Goal: Task Accomplishment & Management: Complete application form

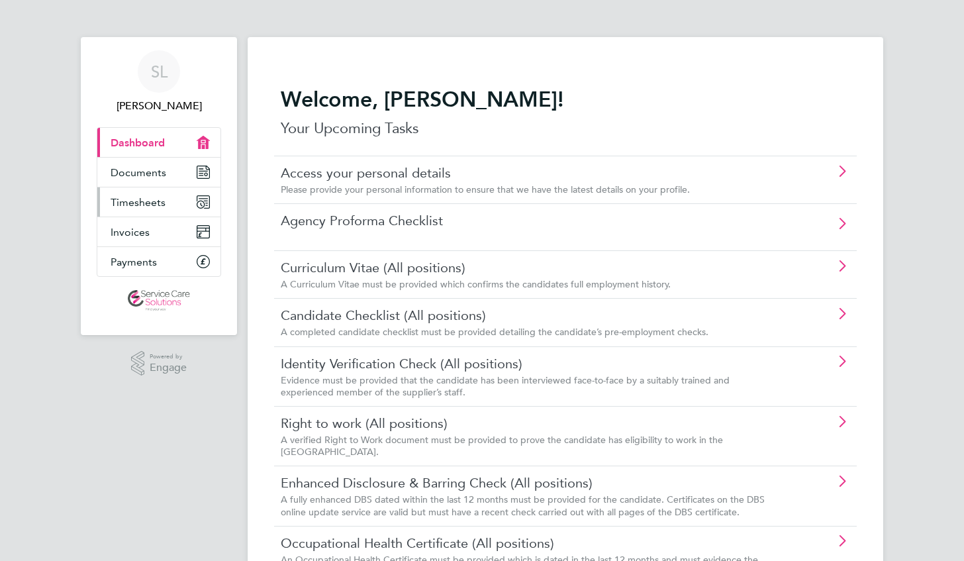
click at [149, 206] on span "Timesheets" at bounding box center [138, 202] width 55 height 13
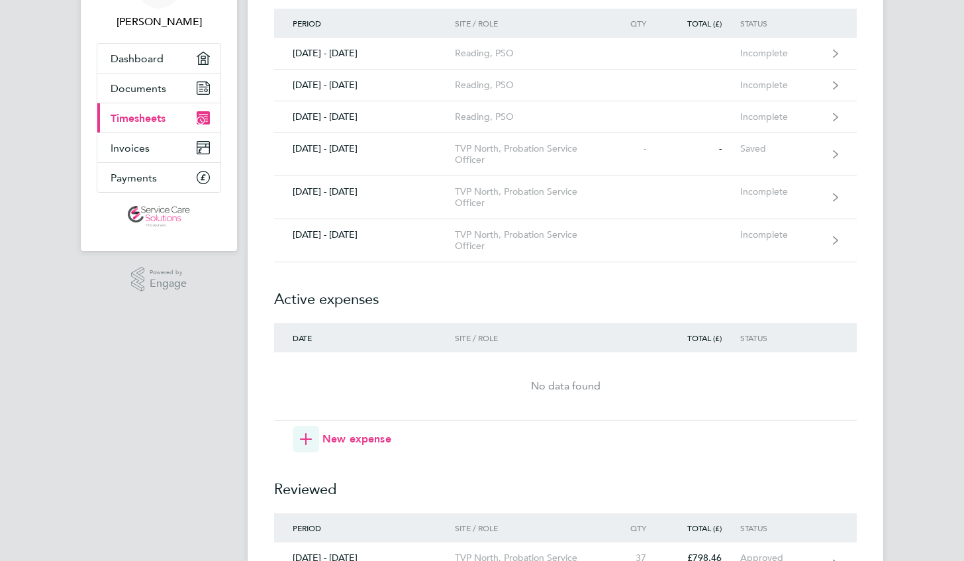
scroll to position [85, 0]
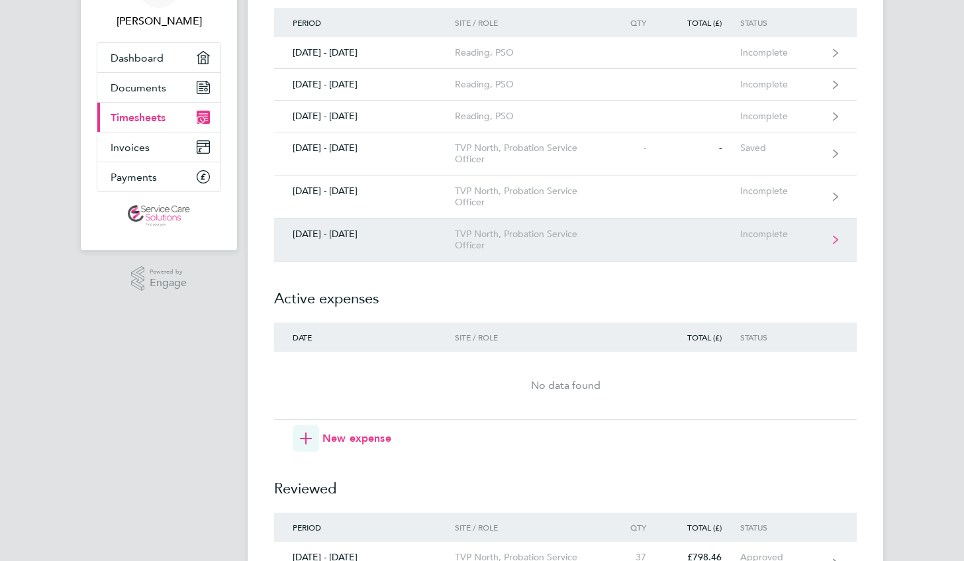
click at [665, 239] on link "[DATE] - [DATE] TVP North, Probation Service Officer Incomplete" at bounding box center [565, 239] width 582 height 43
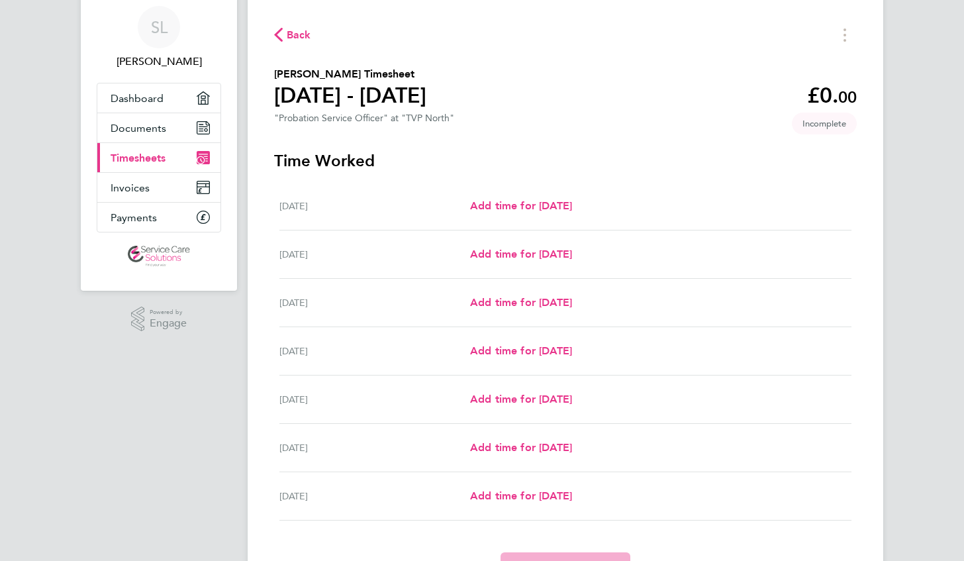
scroll to position [45, 0]
click at [535, 253] on span "Add time for [DATE]" at bounding box center [521, 253] width 102 height 13
select select "30"
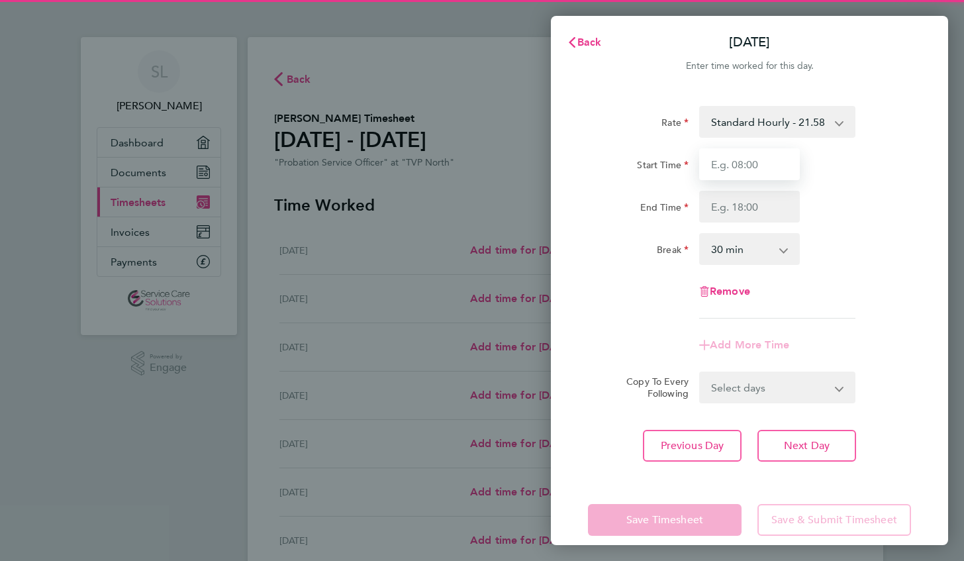
click at [758, 171] on input "Start Time" at bounding box center [749, 164] width 101 height 32
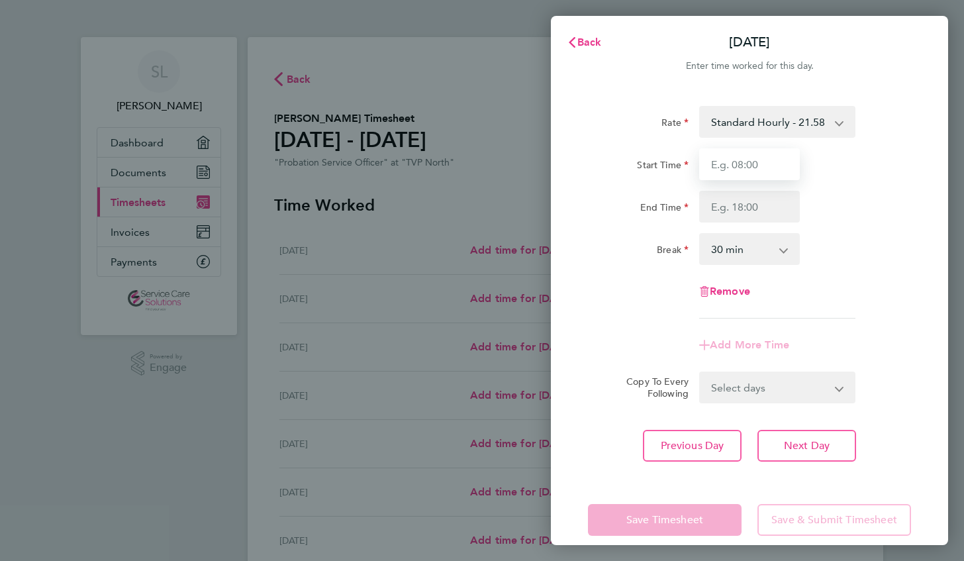
type input "08:00"
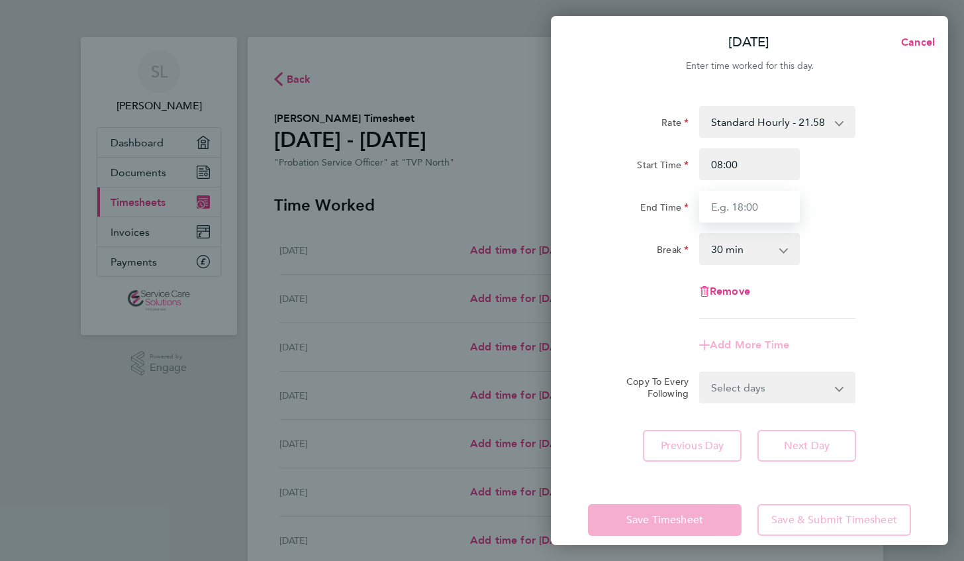
click at [756, 207] on input "End Time" at bounding box center [749, 207] width 101 height 32
type input "17:00"
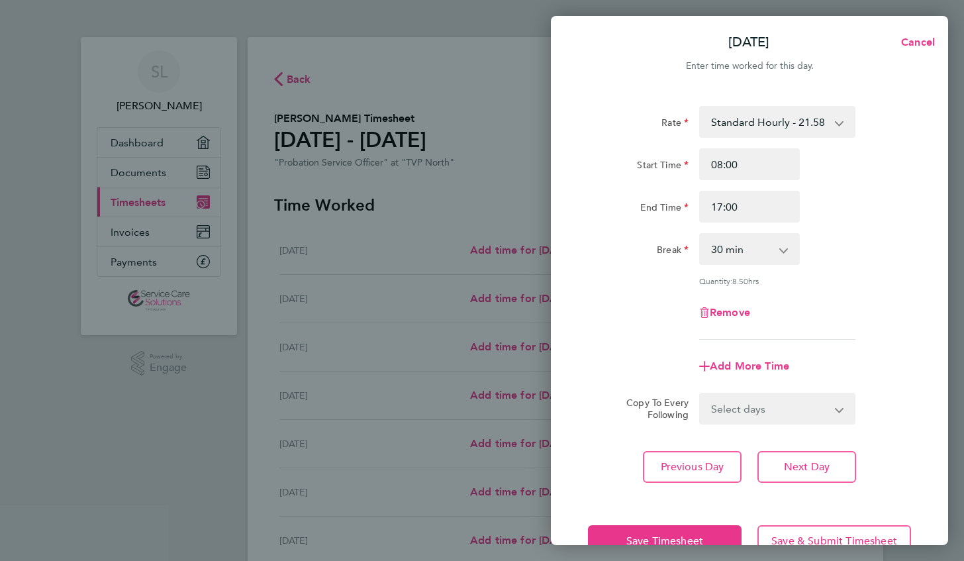
click at [847, 306] on div "Remove" at bounding box center [749, 312] width 334 height 32
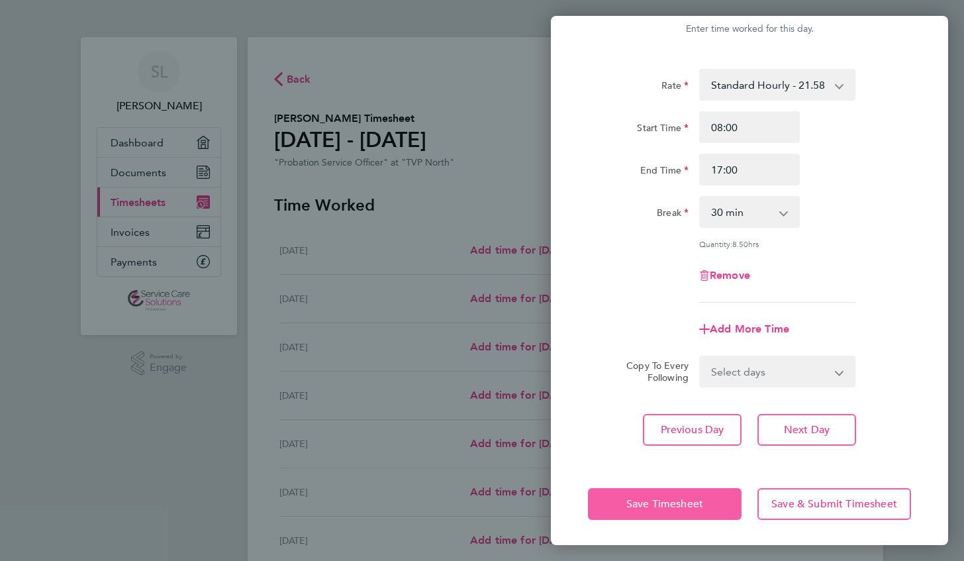
click at [680, 495] on button "Save Timesheet" at bounding box center [665, 504] width 154 height 32
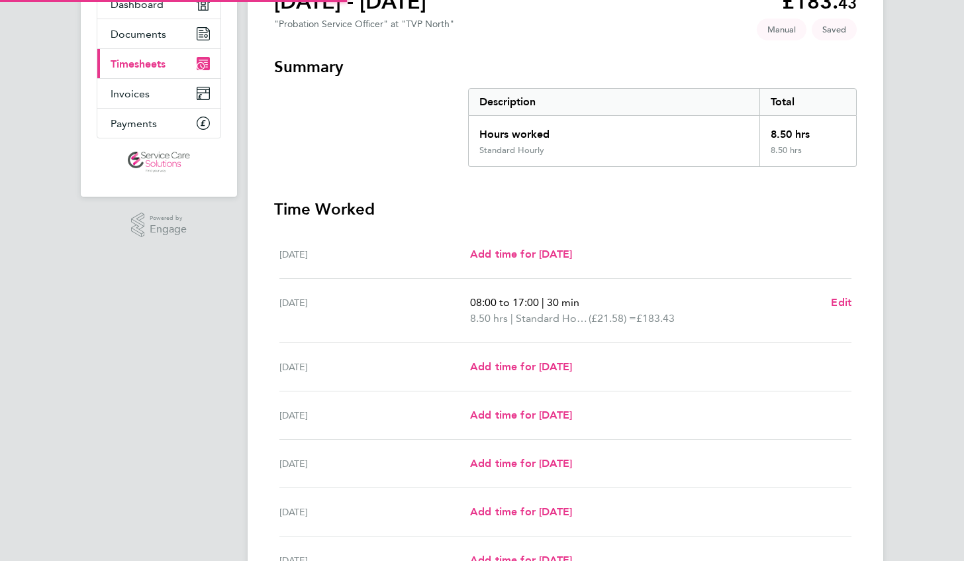
scroll to position [158, 0]
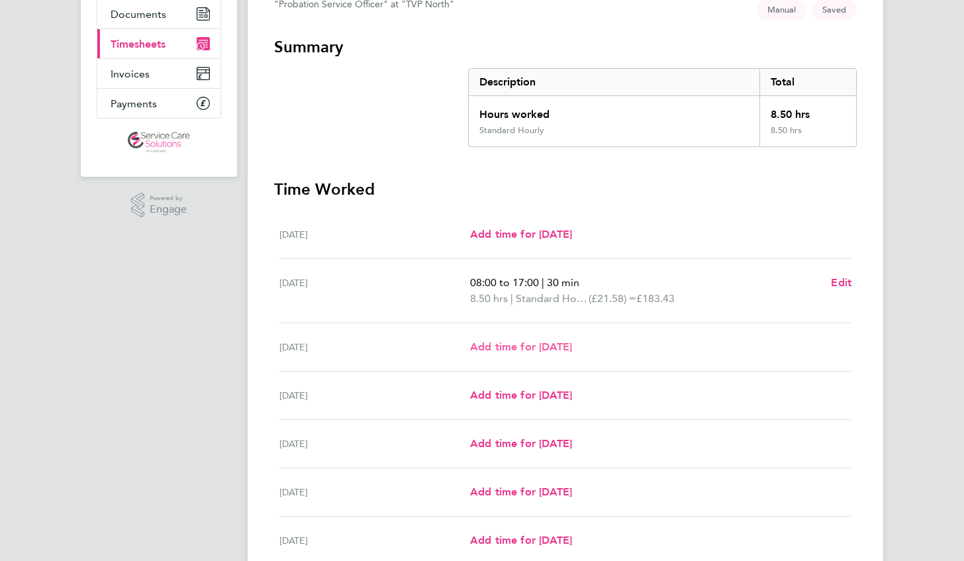
click at [547, 345] on span "Add time for [DATE]" at bounding box center [521, 346] width 102 height 13
select select "30"
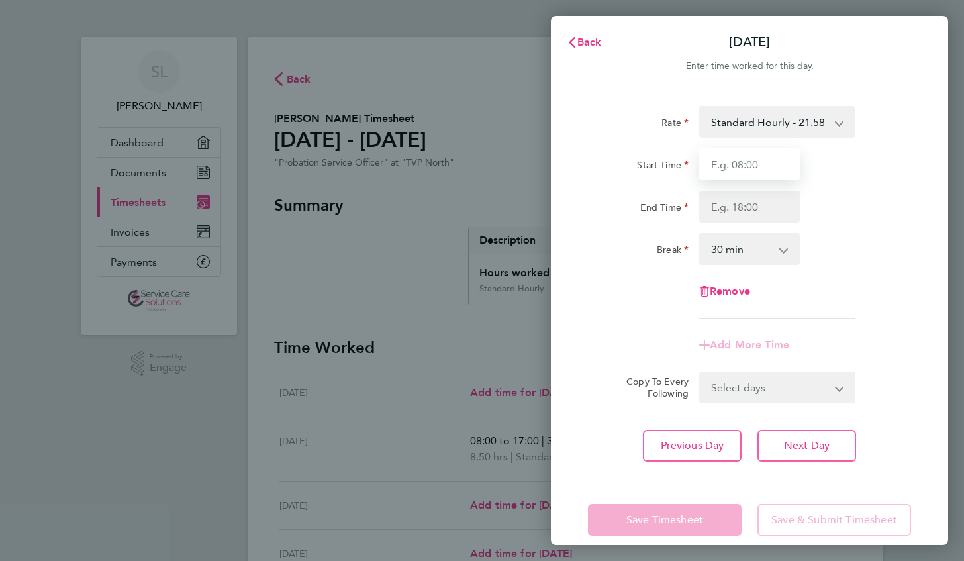
click at [768, 171] on input "Start Time" at bounding box center [749, 164] width 101 height 32
type input "08:00"
type input "17:00"
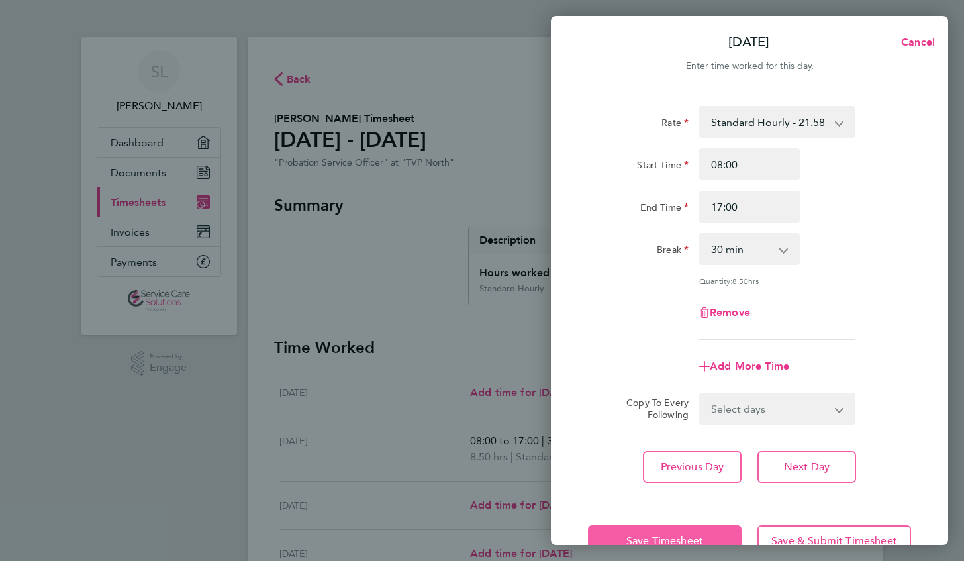
click at [630, 537] on span "Save Timesheet" at bounding box center [664, 540] width 77 height 13
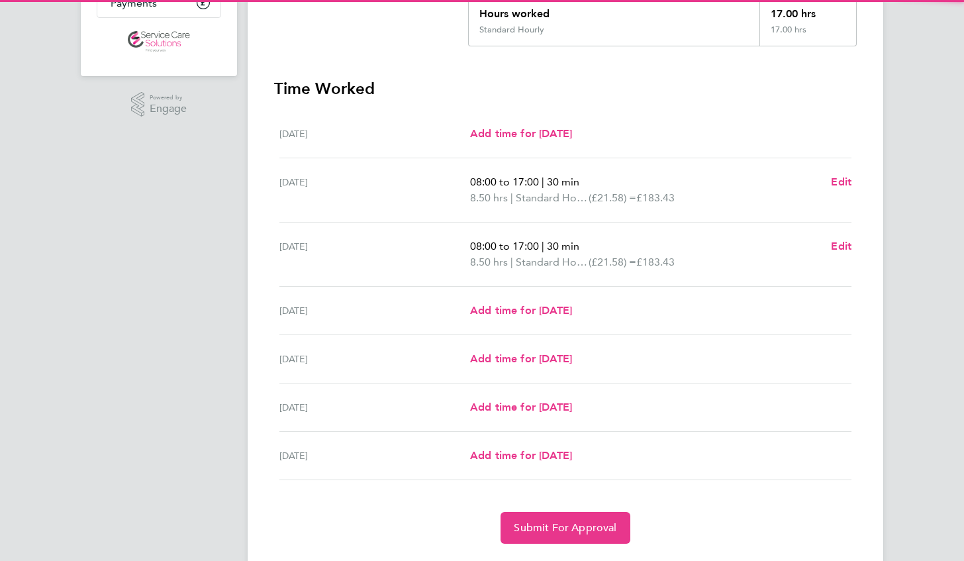
scroll to position [260, 0]
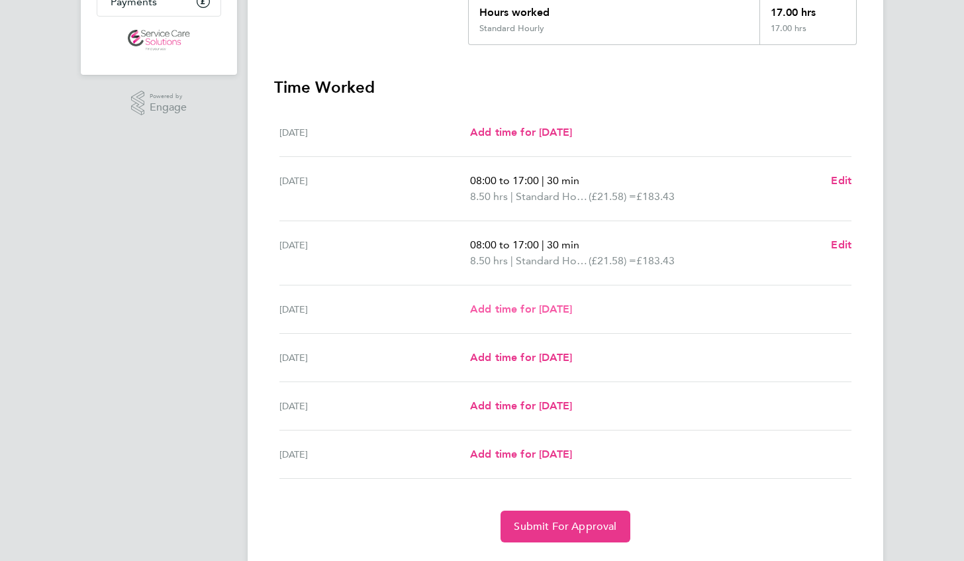
click at [537, 311] on span "Add time for [DATE]" at bounding box center [521, 308] width 102 height 13
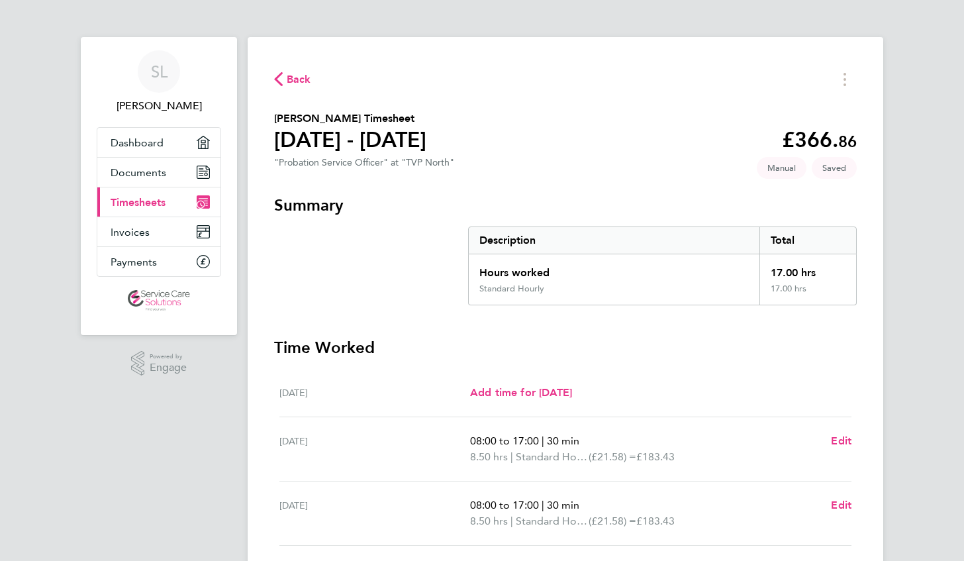
select select "30"
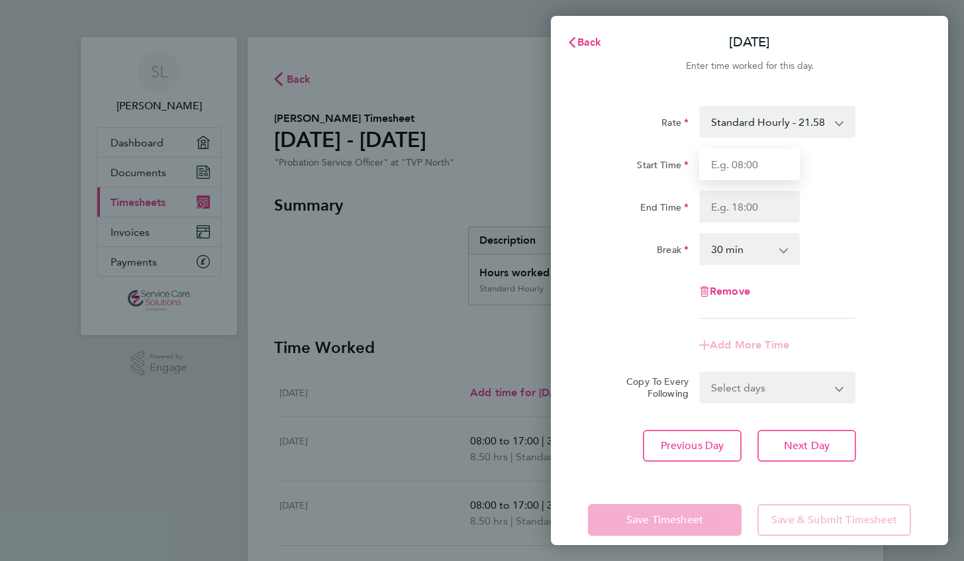
click at [731, 179] on input "Start Time" at bounding box center [749, 164] width 101 height 32
type input "08:00"
type input "17:00"
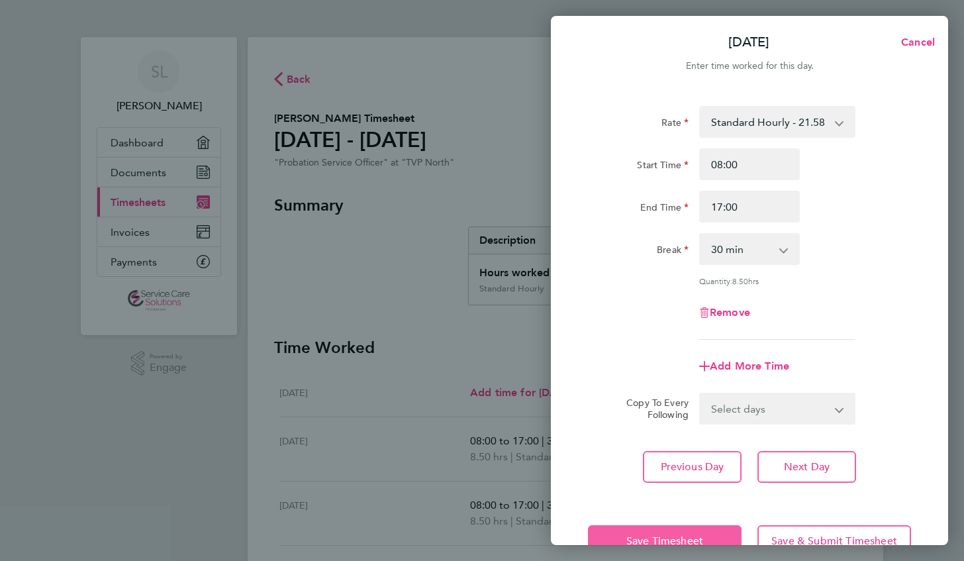
click at [619, 538] on button "Save Timesheet" at bounding box center [665, 541] width 154 height 32
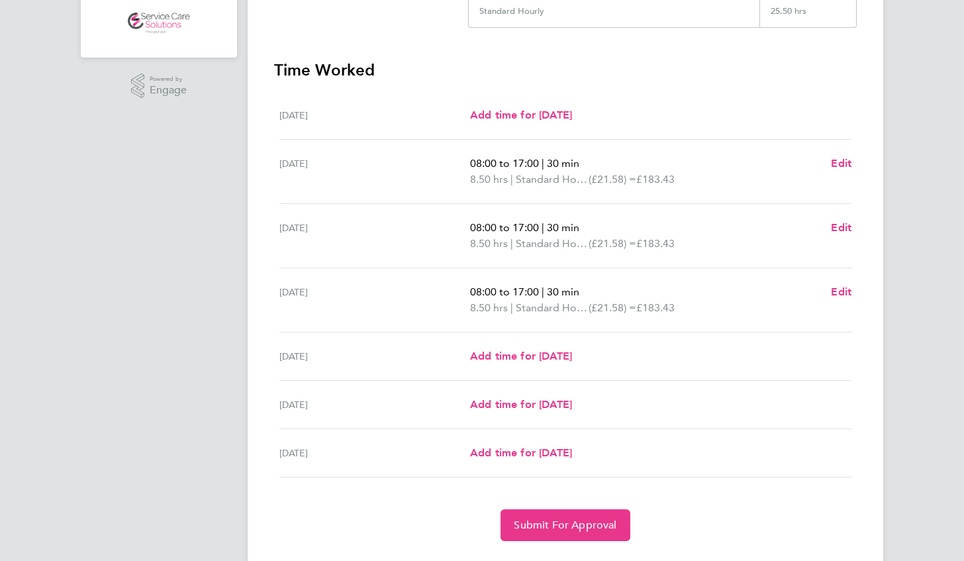
scroll to position [278, 0]
click at [543, 349] on span "Add time for [DATE]" at bounding box center [521, 355] width 102 height 13
select select "30"
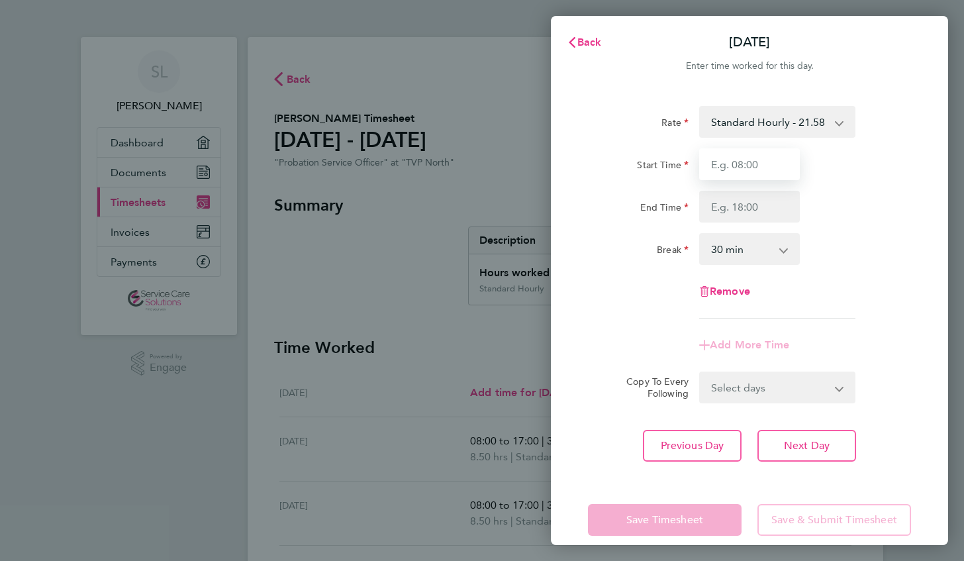
click at [768, 161] on input "Start Time" at bounding box center [749, 164] width 101 height 32
type input "08:00"
type input "17:00"
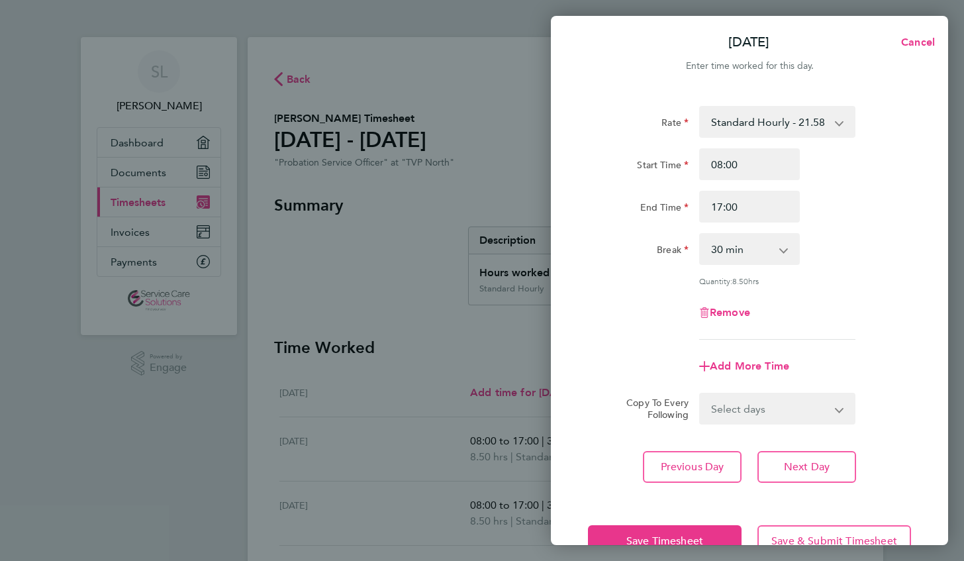
click at [606, 488] on div "Rate Standard Hourly - 21.58 Start Time 08:00 End Time 17:00 Break 0 min 15 min…" at bounding box center [749, 294] width 397 height 408
click at [613, 532] on button "Save Timesheet" at bounding box center [665, 541] width 154 height 32
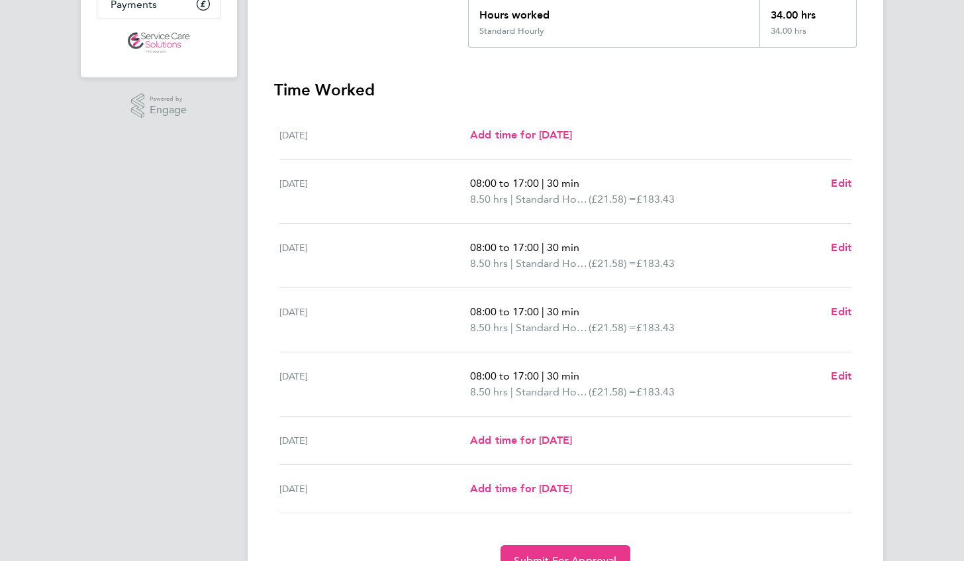
scroll to position [265, 0]
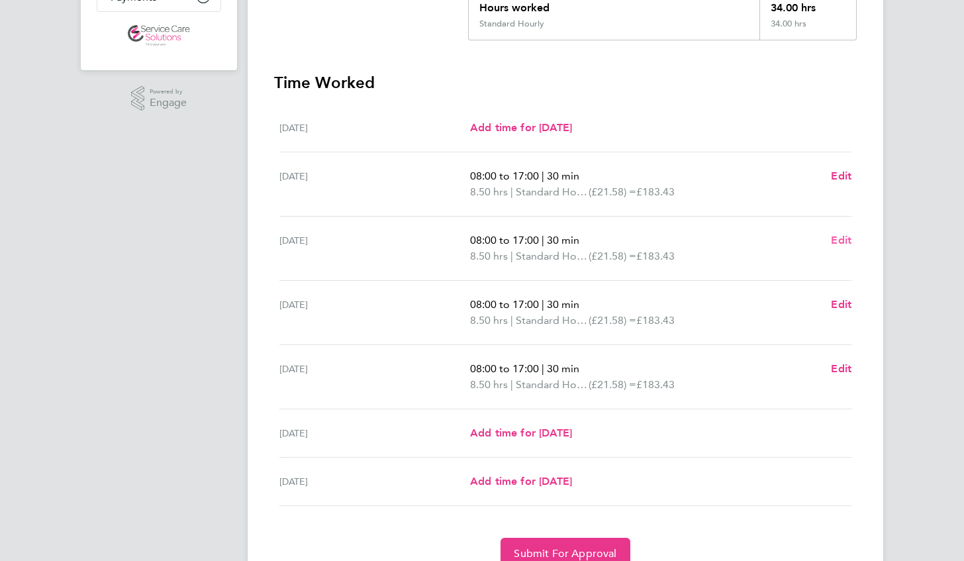
click at [834, 236] on span "Edit" at bounding box center [841, 240] width 21 height 13
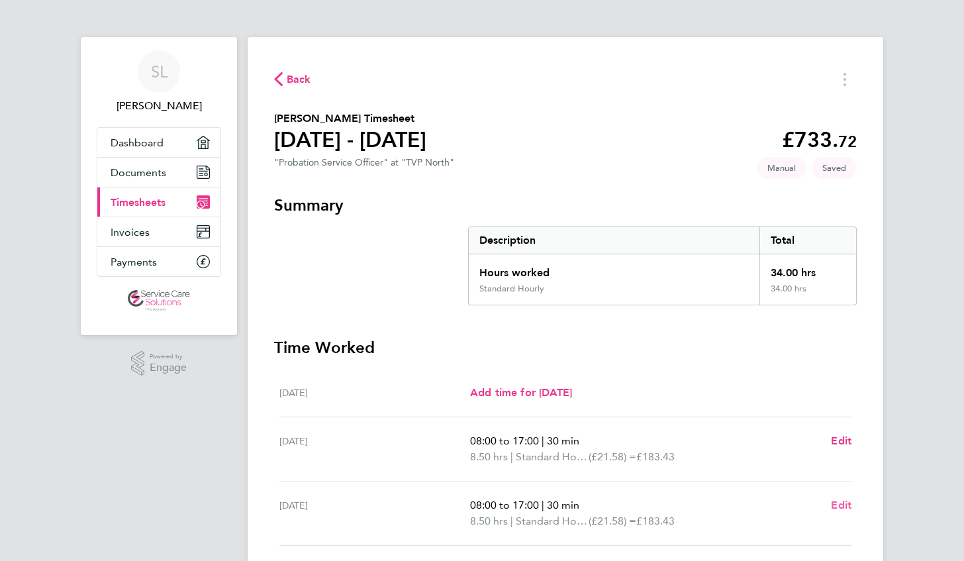
select select "30"
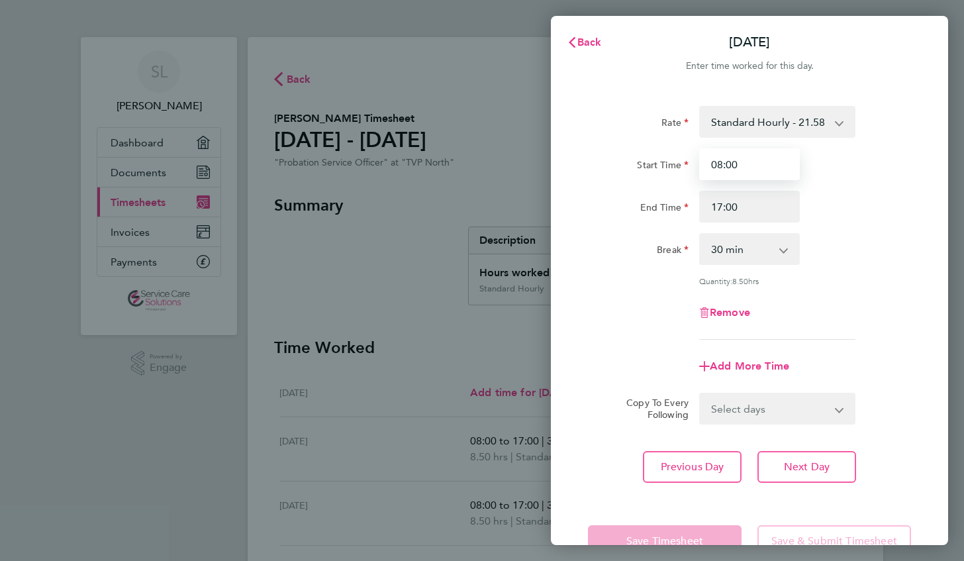
click at [719, 162] on input "08:00" at bounding box center [749, 164] width 101 height 32
type input "07:00"
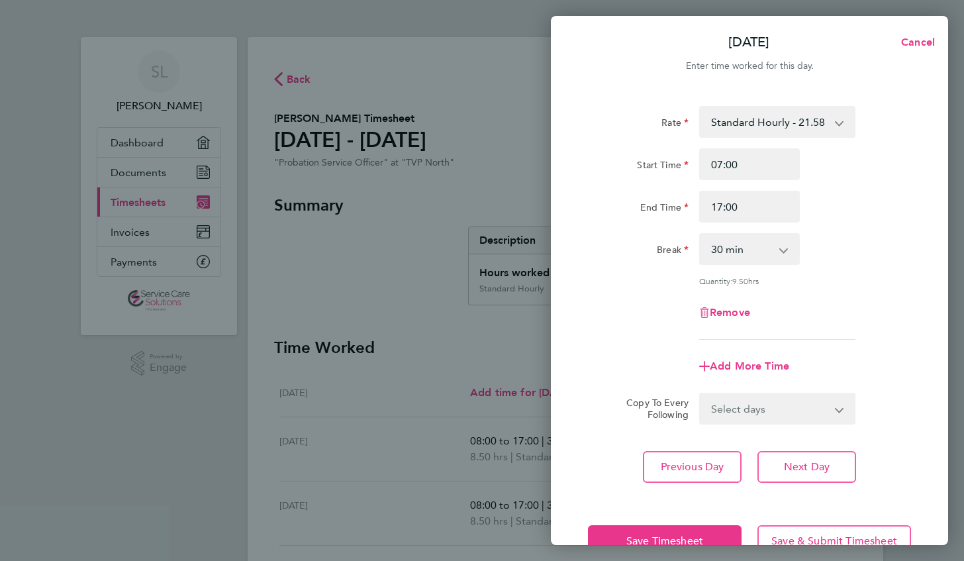
click at [844, 233] on div "Break 0 min 15 min 30 min 45 min 60 min 75 min 90 min" at bounding box center [749, 249] width 334 height 32
click at [627, 542] on span "Save Timesheet" at bounding box center [664, 540] width 77 height 13
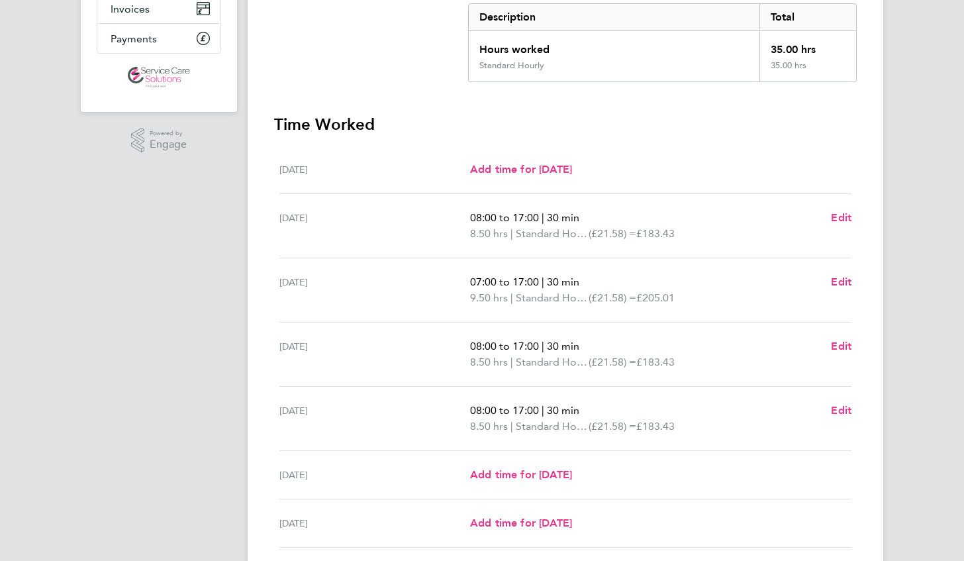
scroll to position [224, 0]
click at [829, 411] on div "08:00 to 17:00 | 30 min 8.50 hrs | Standard Hourly (£21.58) = £183.43 Edit" at bounding box center [660, 418] width 381 height 32
click at [842, 410] on span "Edit" at bounding box center [841, 409] width 21 height 13
select select "30"
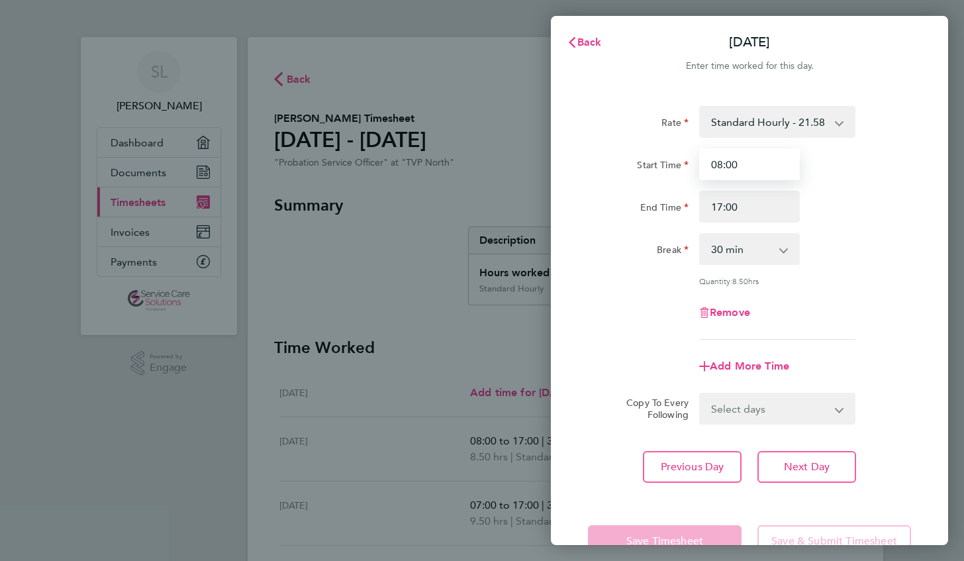
click at [724, 164] on input "08:00" at bounding box center [749, 164] width 101 height 32
click at [721, 208] on input "17:00" at bounding box center [749, 207] width 101 height 32
type input "18:00"
click at [864, 250] on div "Break 0 min 15 min 30 min 45 min 60 min 75 min 90 min" at bounding box center [749, 249] width 334 height 32
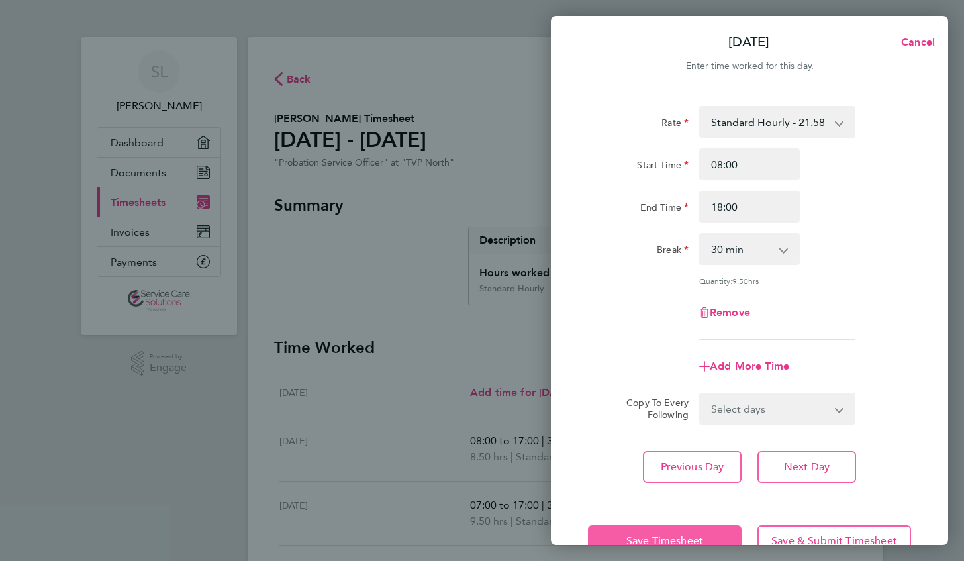
click at [646, 536] on span "Save Timesheet" at bounding box center [664, 540] width 77 height 13
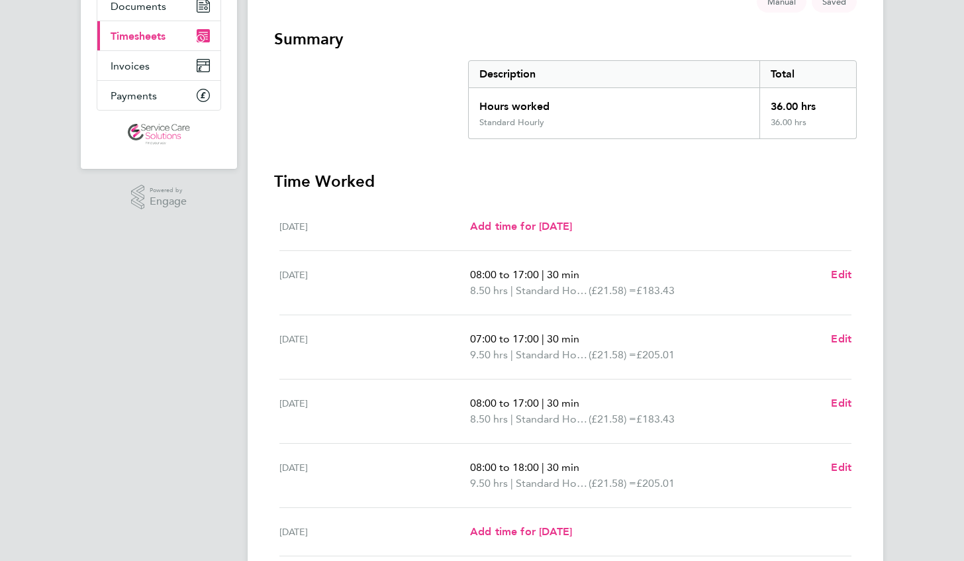
scroll to position [167, 0]
click at [846, 400] on span "Edit" at bounding box center [841, 402] width 21 height 13
select select "30"
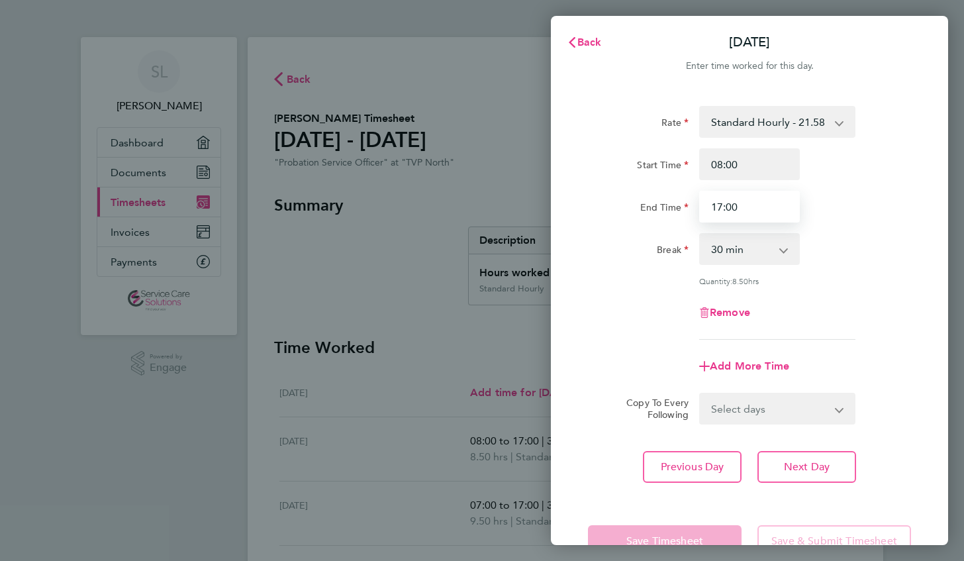
click at [723, 201] on input "17:00" at bounding box center [749, 207] width 101 height 32
type input "18:00"
click at [883, 271] on div "Rate Standard Hourly - 21.58 Start Time 08:00 End Time 18:00 Break 0 min 15 min…" at bounding box center [749, 223] width 323 height 234
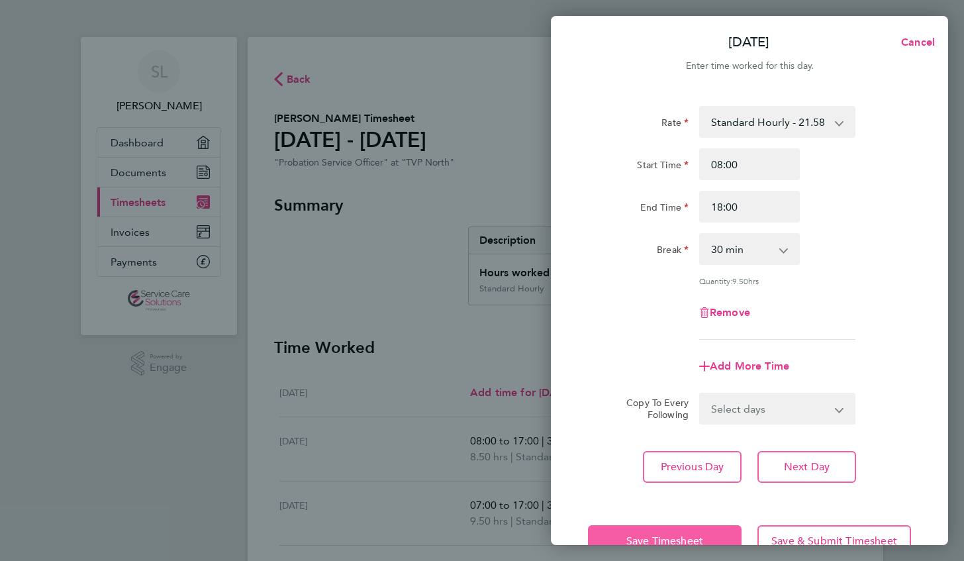
click at [663, 530] on button "Save Timesheet" at bounding box center [665, 541] width 154 height 32
